Goal: Find contact information: Find contact information

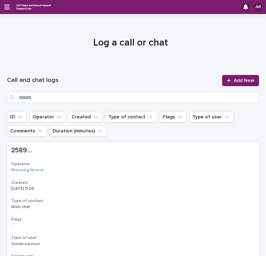
click at [59, 96] on input "Search" at bounding box center [133, 97] width 252 height 11
type input "*******"
click at [29, 170] on link "[PERSON_NAME]" at bounding box center [28, 170] width 34 height 5
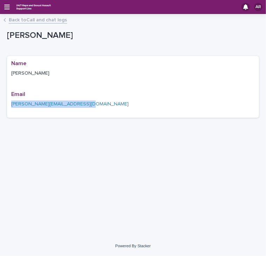
drag, startPoint x: 88, startPoint y: 106, endPoint x: 12, endPoint y: 105, distance: 76.0
click at [12, 105] on p "[PERSON_NAME][EMAIL_ADDRESS][DOMAIN_NAME]" at bounding box center [132, 104] width 243 height 7
copy link "[PERSON_NAME][EMAIL_ADDRESS][DOMAIN_NAME]"
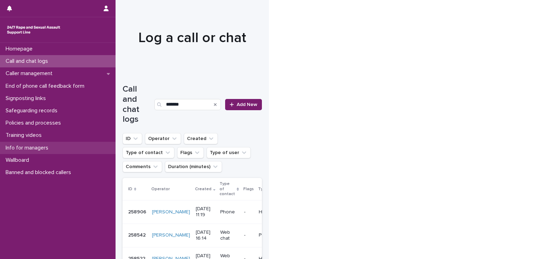
click at [35, 146] on p "Info for managers" at bounding box center [28, 147] width 51 height 7
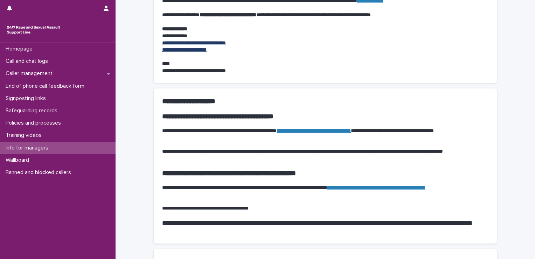
scroll to position [570, 0]
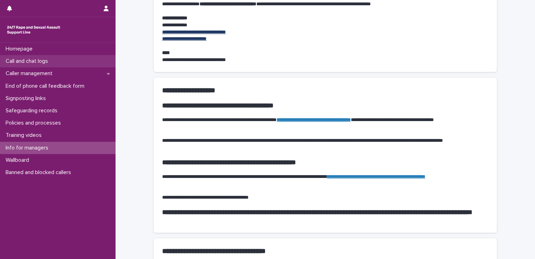
click at [29, 61] on p "Call and chat logs" at bounding box center [28, 61] width 51 height 7
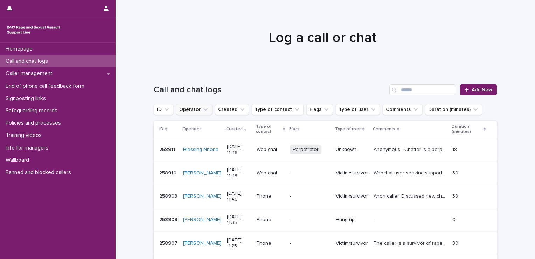
click at [203, 110] on icon "Operator" at bounding box center [205, 109] width 7 height 7
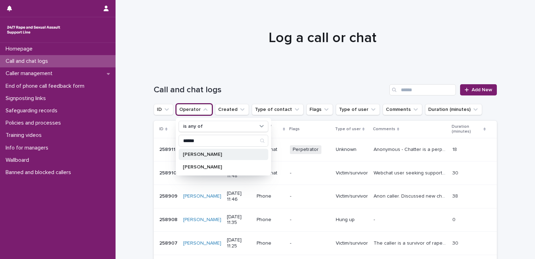
type input "******"
click at [201, 153] on p "[PERSON_NAME]" at bounding box center [220, 154] width 74 height 5
click at [229, 47] on div at bounding box center [323, 35] width 414 height 70
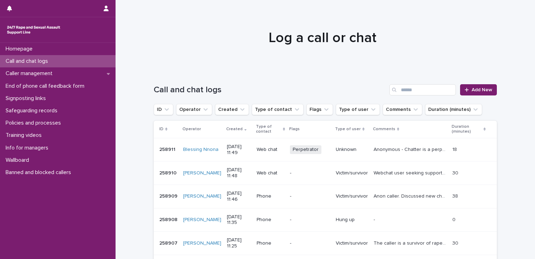
scroll to position [3, 0]
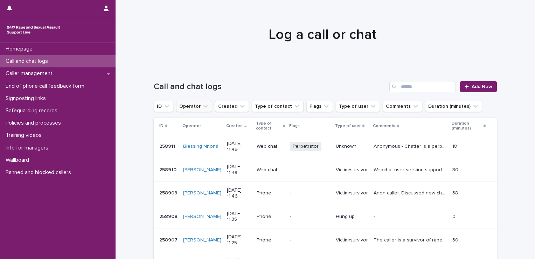
click at [195, 104] on button "Operator" at bounding box center [194, 106] width 36 height 11
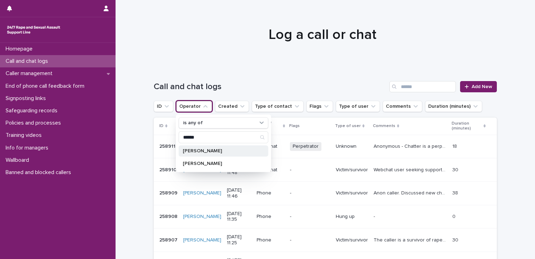
type input "******"
click at [202, 150] on p "[PERSON_NAME]" at bounding box center [220, 150] width 74 height 5
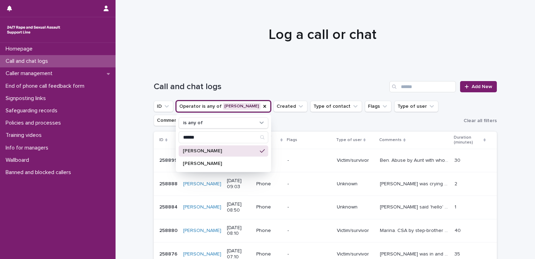
click at [266, 53] on div at bounding box center [323, 31] width 414 height 70
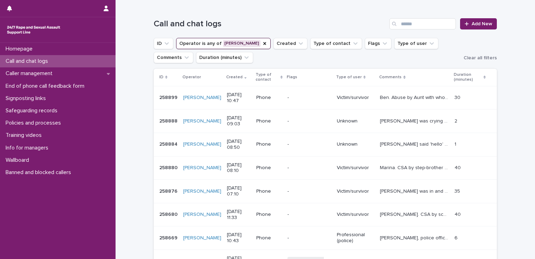
scroll to position [70, 0]
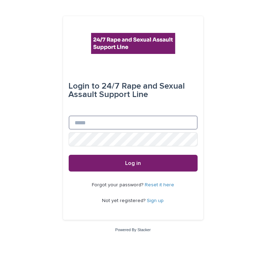
click at [101, 124] on input "Email" at bounding box center [133, 123] width 129 height 14
